Goal: Task Accomplishment & Management: Use online tool/utility

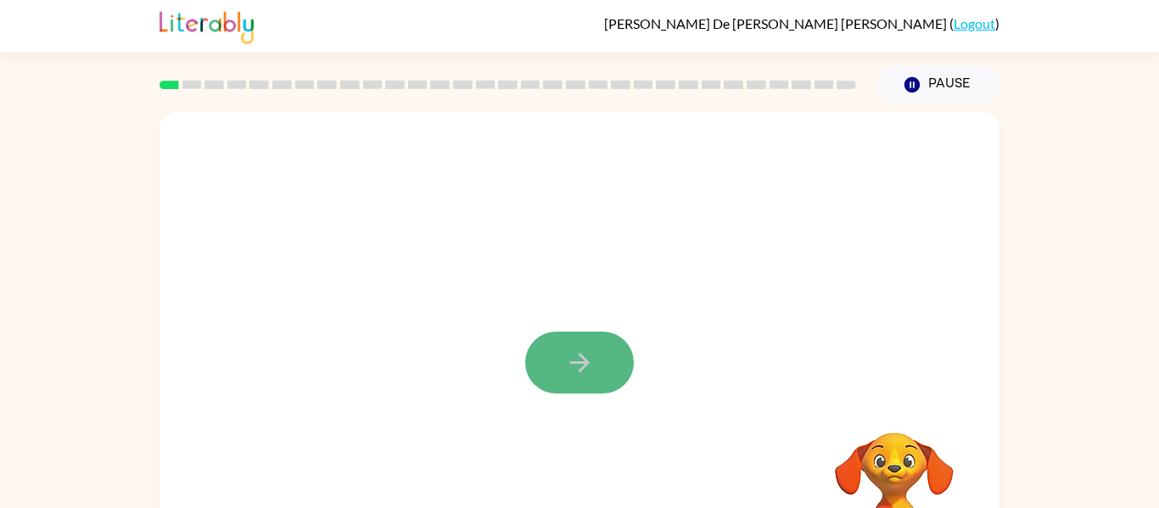
click at [585, 366] on icon "button" at bounding box center [579, 363] width 20 height 20
click at [895, 455] on video "Your browser must support playing .mp4 files to use Literably. Please try using…" at bounding box center [895, 492] width 170 height 170
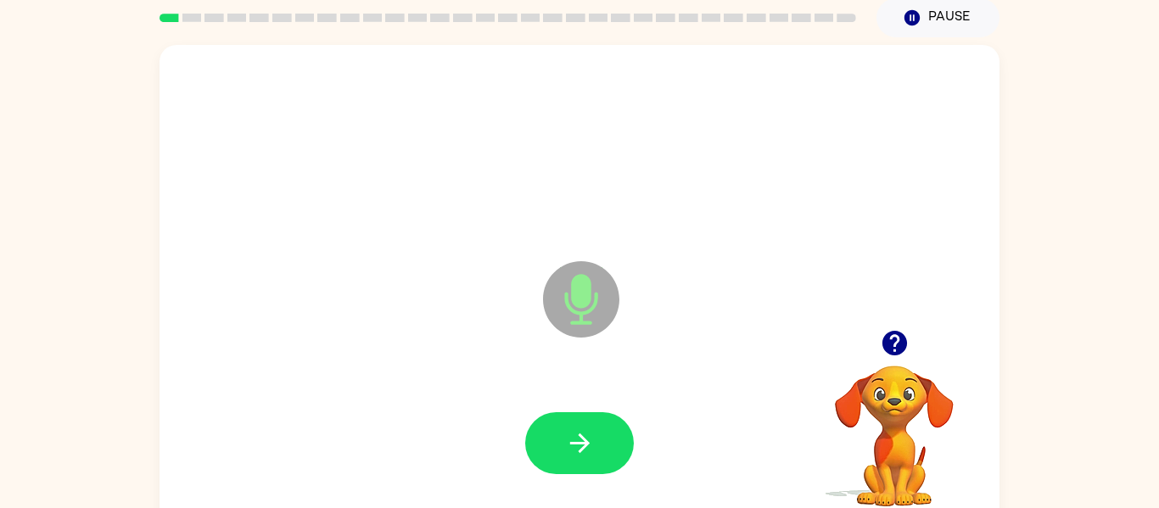
scroll to position [88, 0]
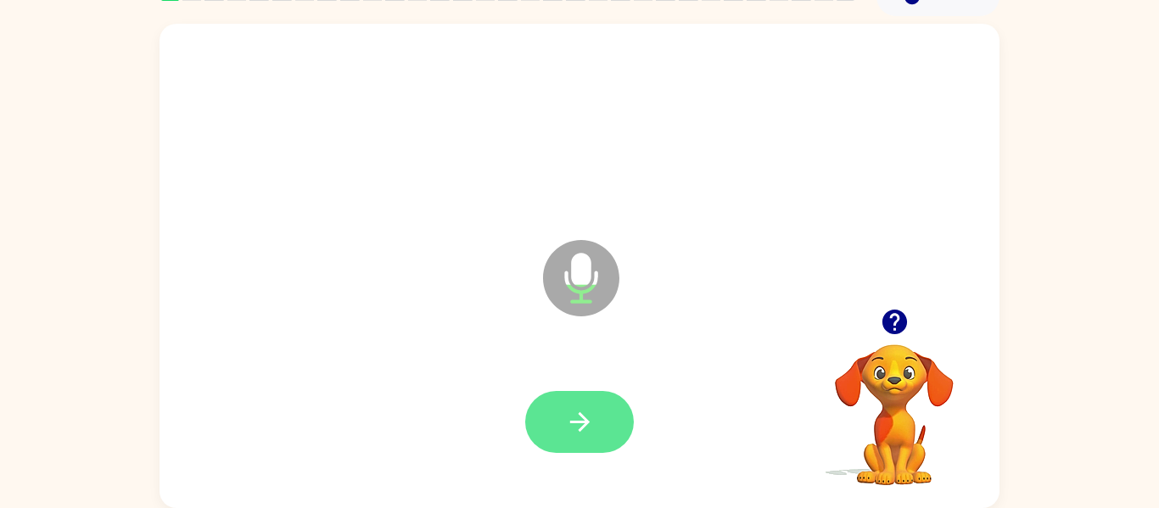
click at [572, 446] on button "button" at bounding box center [579, 422] width 109 height 62
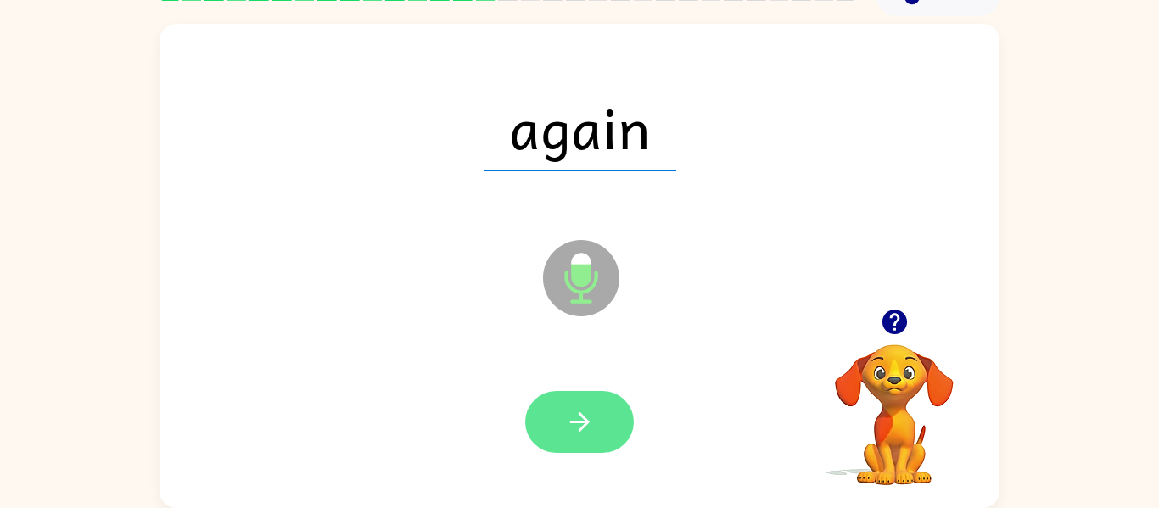
click at [581, 402] on button "button" at bounding box center [579, 422] width 109 height 62
click at [609, 429] on button "button" at bounding box center [579, 422] width 109 height 62
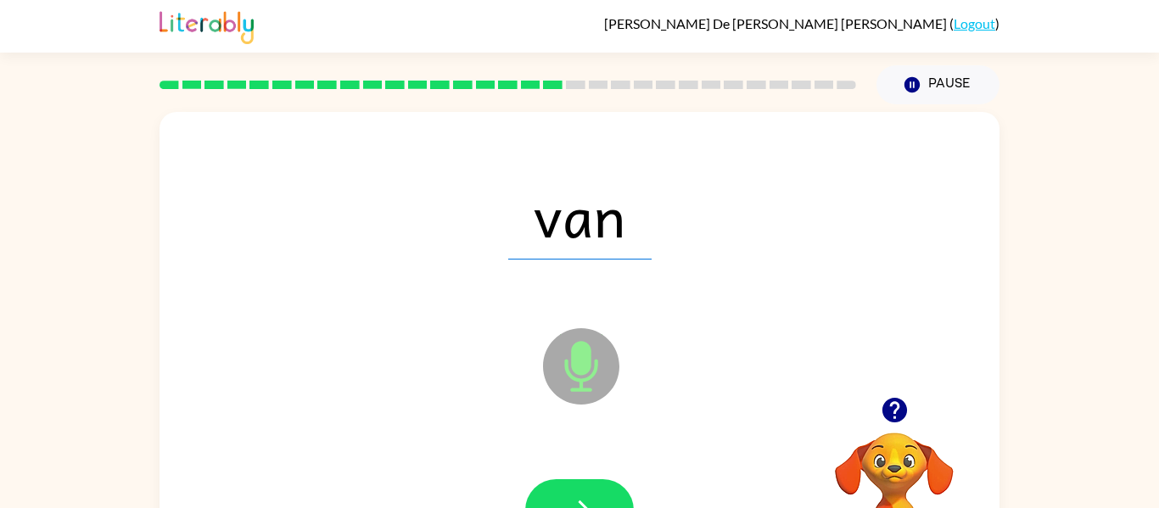
click at [571, 85] on rect at bounding box center [576, 85] width 20 height 8
click at [568, 494] on button "button" at bounding box center [579, 511] width 109 height 62
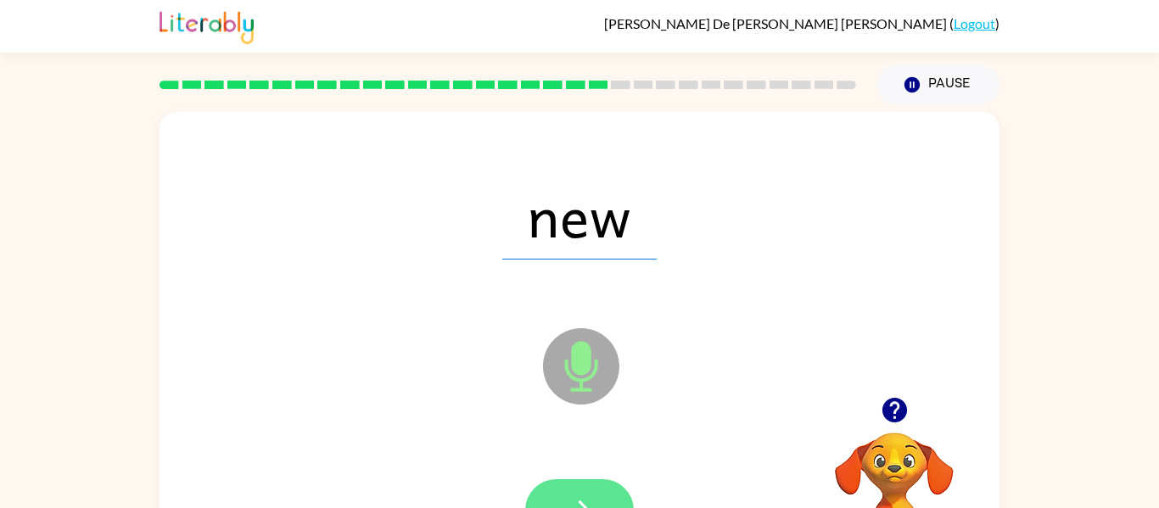
click at [598, 492] on button "button" at bounding box center [579, 511] width 109 height 62
click at [577, 502] on icon "button" at bounding box center [580, 511] width 30 height 30
click at [597, 499] on button "button" at bounding box center [579, 511] width 109 height 62
click at [594, 483] on button "button" at bounding box center [579, 511] width 109 height 62
click at [601, 486] on button "button" at bounding box center [579, 511] width 109 height 62
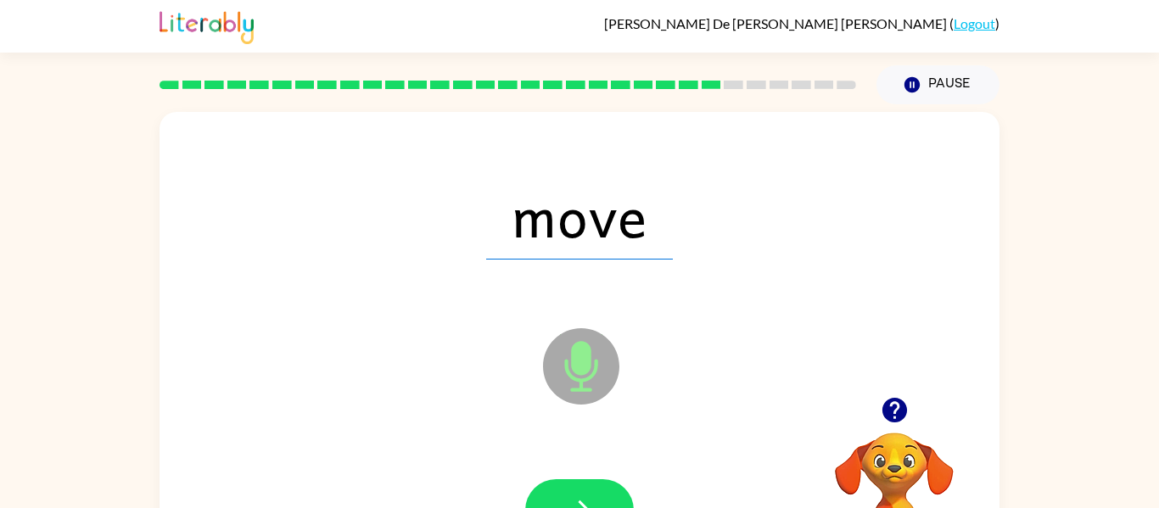
click at [766, 349] on icon "Microphone The Microphone is here when it is your turn to talk" at bounding box center [666, 387] width 255 height 127
click at [579, 484] on button "button" at bounding box center [579, 511] width 109 height 62
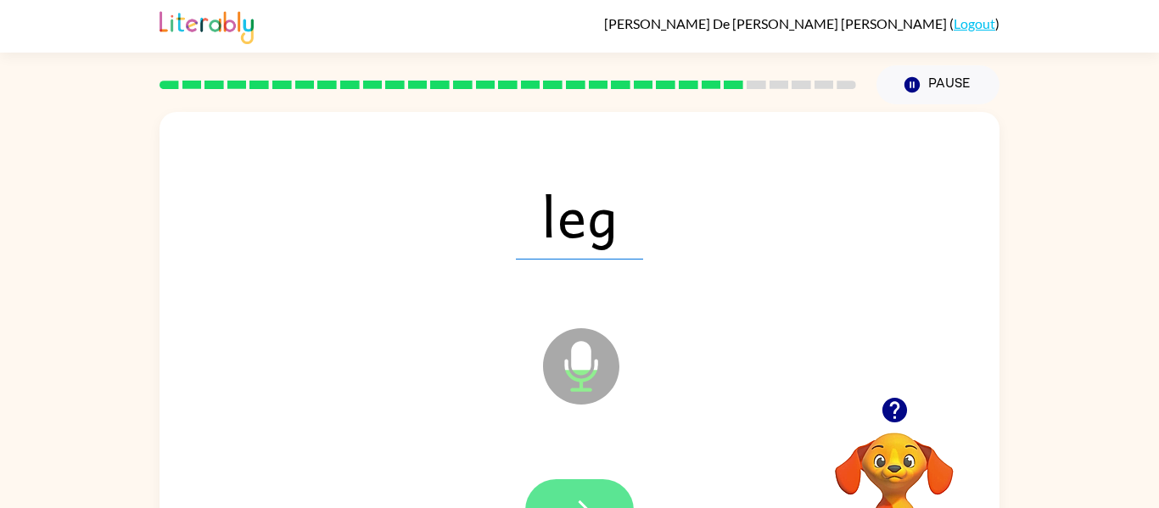
click at [592, 496] on icon "button" at bounding box center [580, 511] width 30 height 30
click at [572, 497] on icon "button" at bounding box center [580, 511] width 30 height 30
click at [572, 498] on icon "button" at bounding box center [580, 511] width 30 height 30
